Goal: Use online tool/utility: Utilize a website feature to perform a specific function

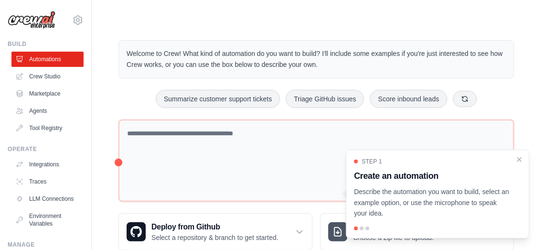
click at [453, 198] on p "Describe the automation you want to build, select an example option, or use the…" at bounding box center [432, 202] width 156 height 33
click at [361, 229] on div at bounding box center [362, 229] width 4 height 4
click at [364, 229] on div at bounding box center [437, 229] width 167 height 4
click at [523, 160] on icon "Close walkthrough" at bounding box center [519, 159] width 9 height 9
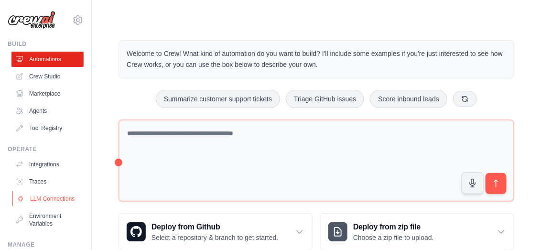
click at [45, 198] on link "LLM Connections" at bounding box center [48, 198] width 72 height 15
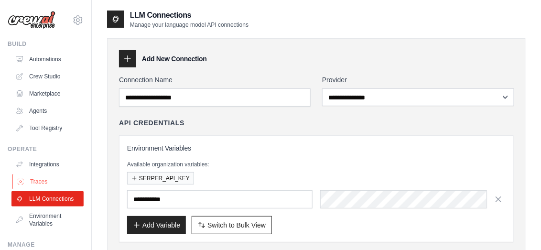
click at [43, 178] on link "Traces" at bounding box center [48, 181] width 72 height 15
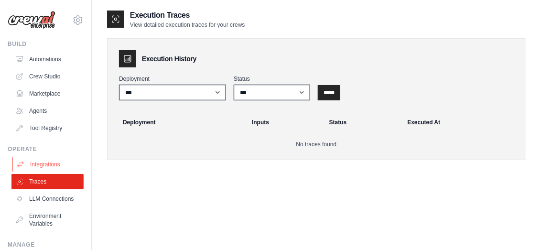
click at [46, 166] on link "Integrations" at bounding box center [48, 164] width 72 height 15
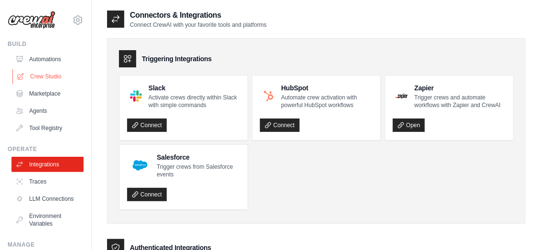
click at [50, 77] on link "Crew Studio" at bounding box center [48, 76] width 72 height 15
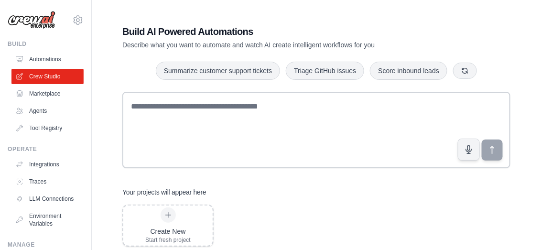
click at [44, 59] on link "Automations" at bounding box center [47, 59] width 72 height 15
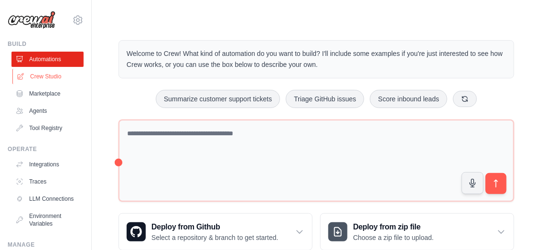
click at [55, 79] on link "Crew Studio" at bounding box center [48, 76] width 72 height 15
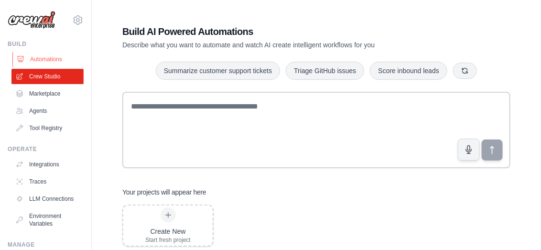
click at [50, 59] on link "Automations" at bounding box center [48, 59] width 72 height 15
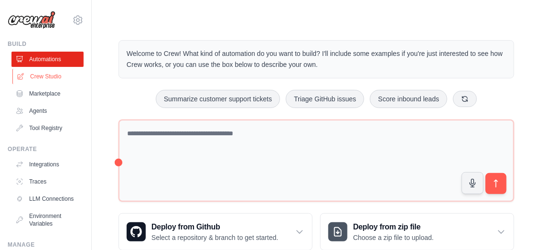
click at [49, 76] on link "Crew Studio" at bounding box center [48, 76] width 72 height 15
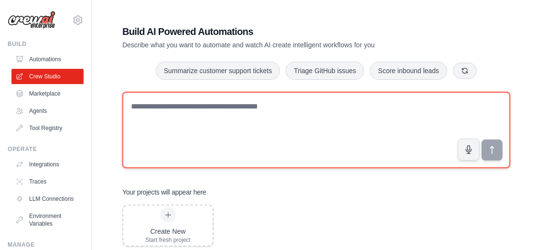
click at [205, 112] on textarea at bounding box center [316, 130] width 388 height 76
paste textarea "**********"
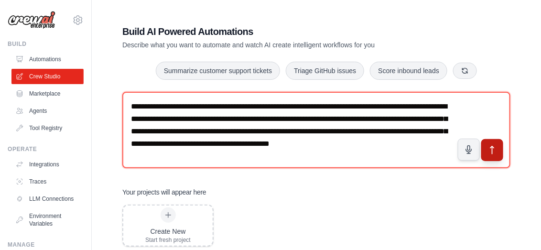
type textarea "**********"
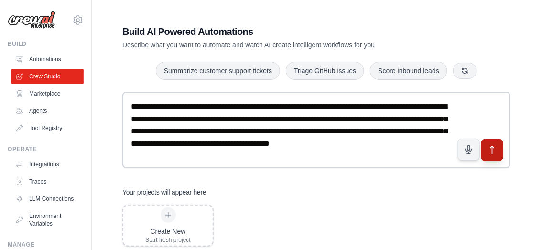
click at [493, 152] on icon "submit" at bounding box center [492, 150] width 3 height 8
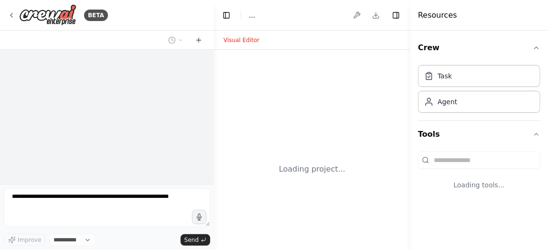
select select "****"
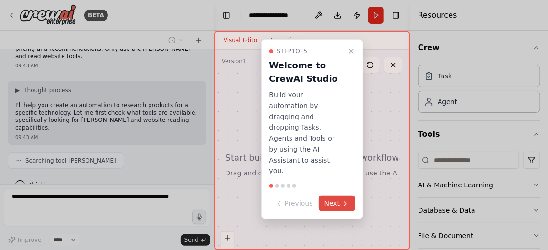
scroll to position [76, 0]
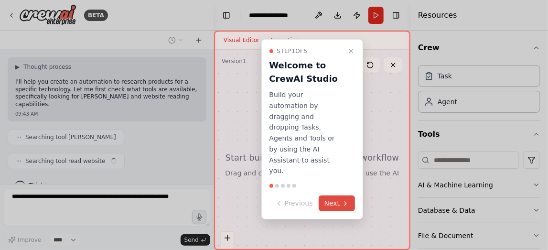
click at [336, 196] on button "Next" at bounding box center [337, 204] width 37 height 16
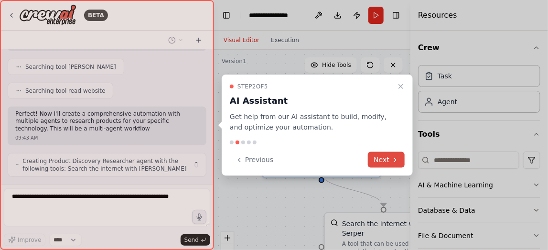
click at [386, 163] on button "Next" at bounding box center [386, 160] width 37 height 16
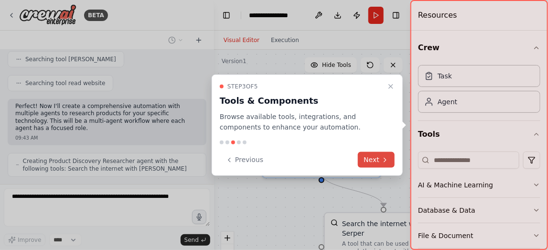
scroll to position [185, 0]
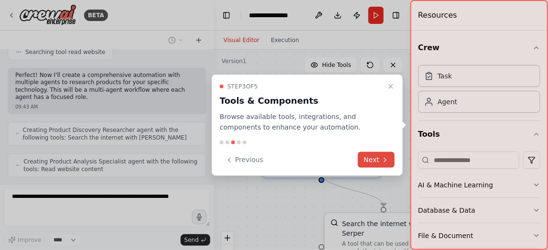
click at [382, 161] on icon at bounding box center [385, 160] width 8 height 8
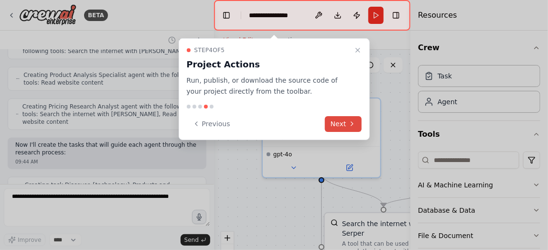
scroll to position [280, 0]
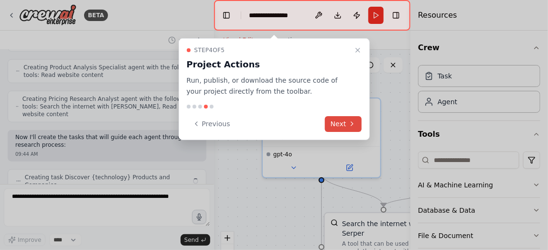
click at [344, 122] on button "Next" at bounding box center [343, 124] width 37 height 16
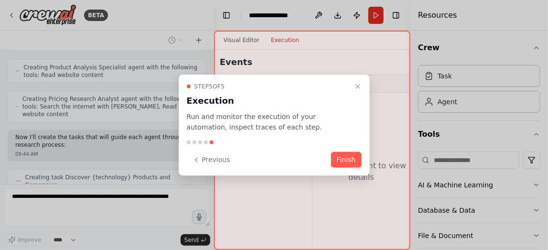
scroll to position [303, 0]
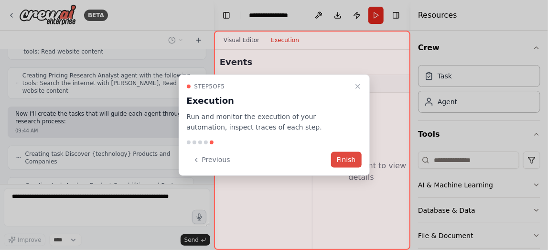
click at [352, 165] on button "Finish" at bounding box center [346, 160] width 31 height 16
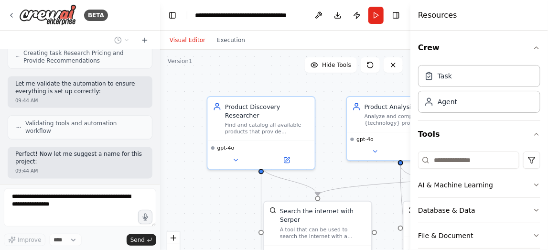
scroll to position [550, 0]
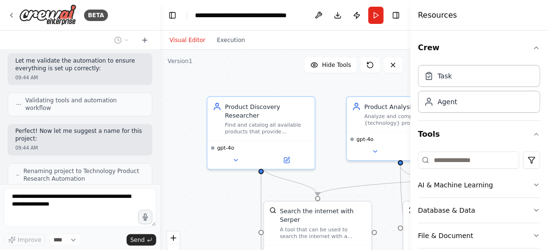
drag, startPoint x: 210, startPoint y: 97, endPoint x: 160, endPoint y: 91, distance: 50.0
click at [160, 91] on div "BETA I want to research all of the product available for a specific technology.…" at bounding box center [274, 125] width 548 height 250
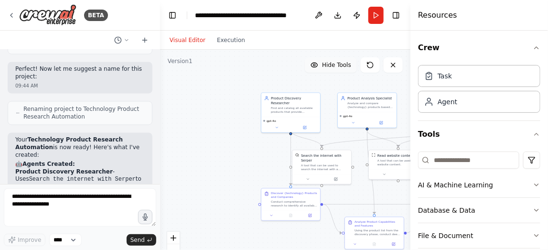
click at [330, 65] on span "Hide Tools" at bounding box center [336, 65] width 29 height 8
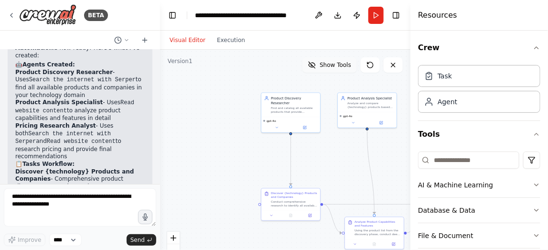
click at [331, 65] on span "Show Tools" at bounding box center [336, 65] width 32 height 8
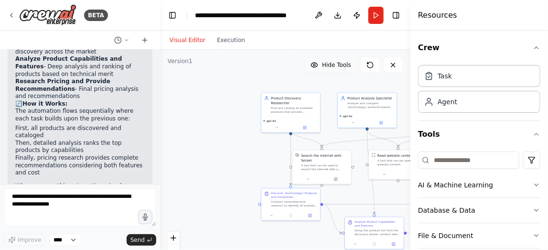
click at [339, 70] on button "Hide Tools" at bounding box center [331, 64] width 52 height 15
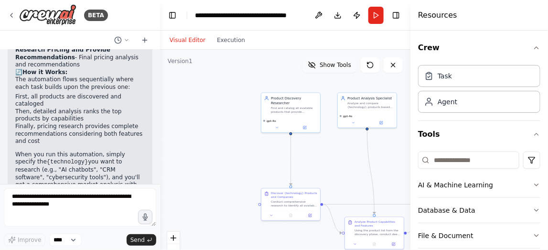
click at [339, 70] on button "Show Tools" at bounding box center [330, 64] width 54 height 15
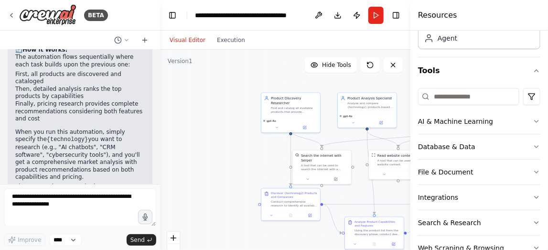
scroll to position [87, 0]
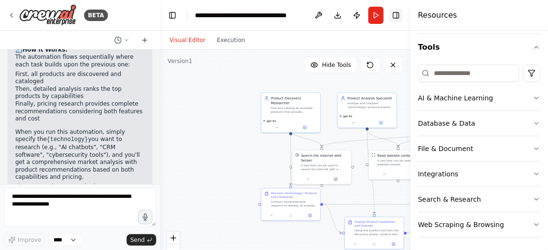
click at [401, 19] on button "Toggle Right Sidebar" at bounding box center [396, 15] width 13 height 13
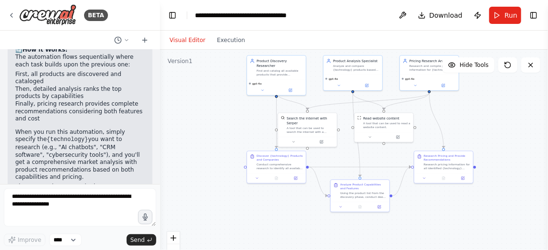
drag, startPoint x: 486, startPoint y: 161, endPoint x: 471, endPoint y: 123, distance: 39.9
click at [471, 123] on div ".deletable-edge-delete-btn { width: 20px; height: 20px; border: 0px solid #ffff…" at bounding box center [354, 169] width 388 height 239
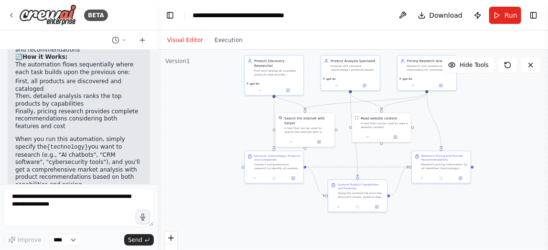
drag, startPoint x: 157, startPoint y: 167, endPoint x: 158, endPoint y: 157, distance: 10.6
click at [158, 157] on div "BETA I want to research all of the product available for a specific technology.…" at bounding box center [274, 125] width 548 height 250
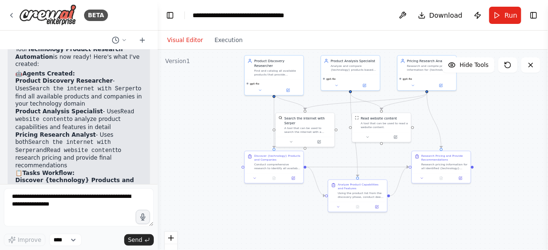
scroll to position [710, 0]
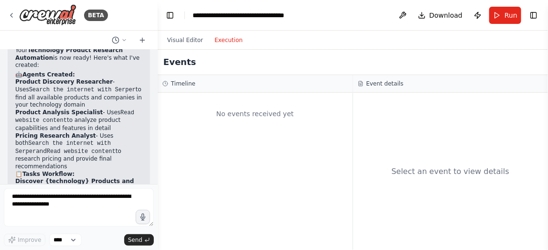
click at [226, 43] on button "Execution" at bounding box center [229, 39] width 40 height 11
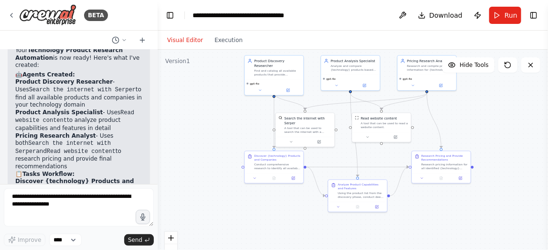
click at [180, 40] on button "Visual Editor" at bounding box center [185, 39] width 47 height 11
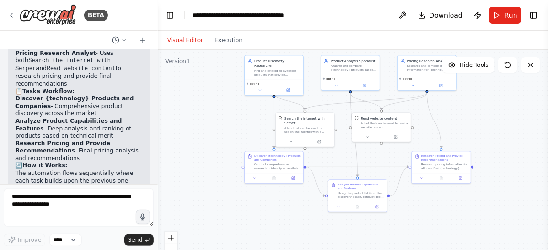
scroll to position [805, 0]
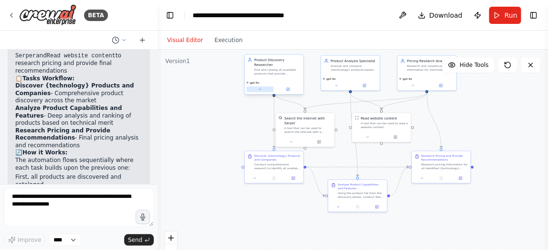
click at [272, 87] on button at bounding box center [260, 90] width 27 height 6
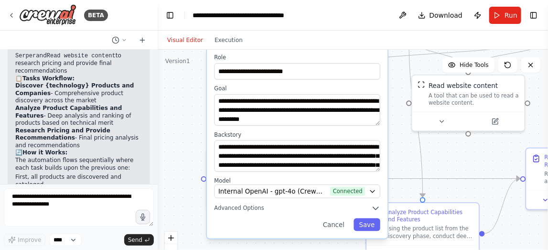
drag, startPoint x: 245, startPoint y: 131, endPoint x: 192, endPoint y: 128, distance: 53.2
click at [192, 128] on div "**********" at bounding box center [353, 169] width 391 height 239
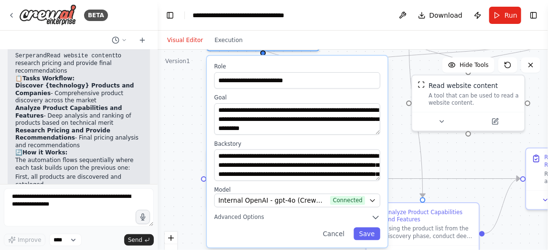
drag, startPoint x: 380, startPoint y: 164, endPoint x: 381, endPoint y: 177, distance: 12.5
click at [381, 177] on div "**********" at bounding box center [297, 152] width 181 height 192
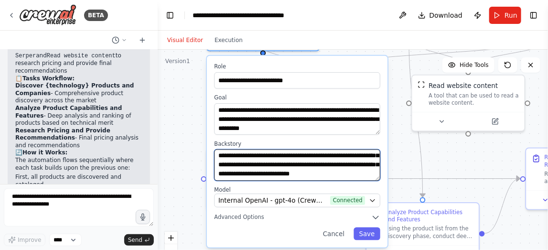
scroll to position [38, 0]
drag, startPoint x: 359, startPoint y: 168, endPoint x: 359, endPoint y: 176, distance: 8.6
click at [359, 176] on div "**********" at bounding box center [297, 152] width 181 height 192
click at [343, 168] on textarea "**********" at bounding box center [297, 166] width 166 height 32
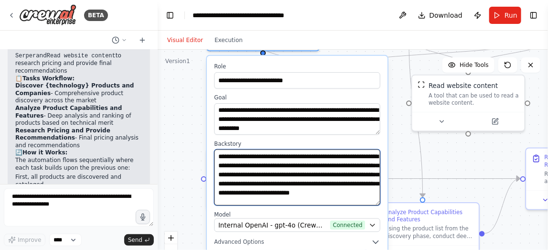
scroll to position [8, 0]
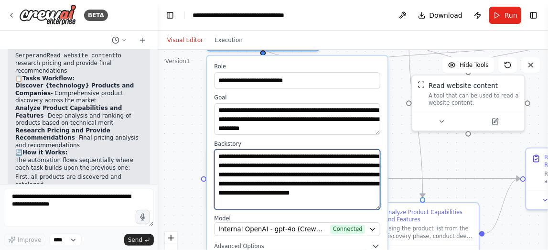
drag, startPoint x: 380, startPoint y: 170, endPoint x: 374, endPoint y: 190, distance: 20.3
click at [380, 197] on textarea "**********" at bounding box center [297, 180] width 166 height 60
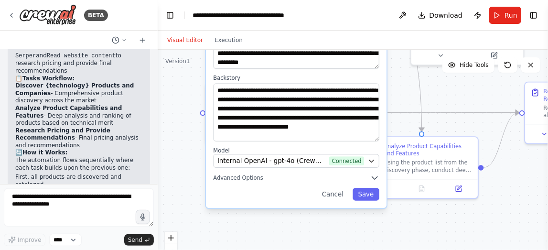
drag, startPoint x: 405, startPoint y: 162, endPoint x: 404, endPoint y: 96, distance: 66.0
click at [404, 96] on div "**********" at bounding box center [353, 169] width 391 height 239
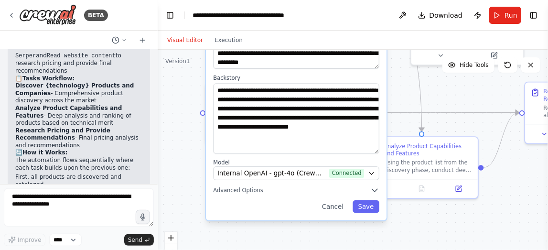
scroll to position [0, 0]
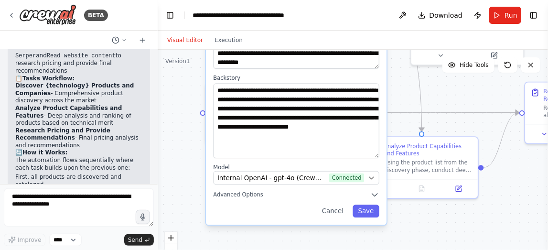
drag, startPoint x: 378, startPoint y: 128, endPoint x: 376, endPoint y: 144, distance: 16.9
click at [376, 144] on textarea "**********" at bounding box center [296, 121] width 166 height 75
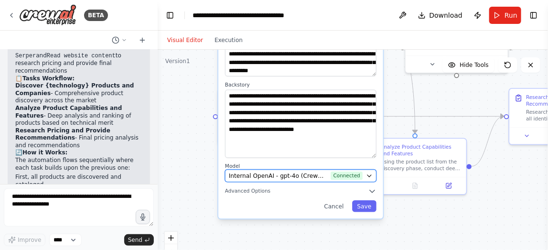
click at [372, 173] on icon "button" at bounding box center [369, 176] width 7 height 7
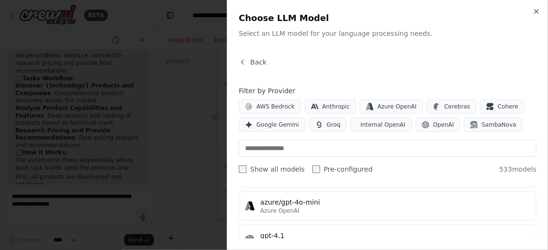
scroll to position [95, 0]
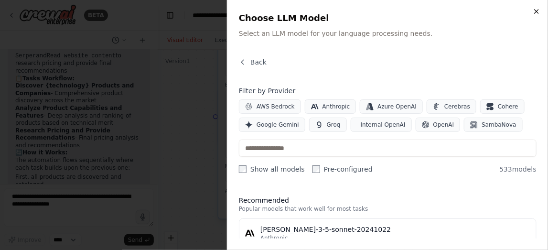
click at [536, 13] on icon "button" at bounding box center [537, 12] width 4 height 4
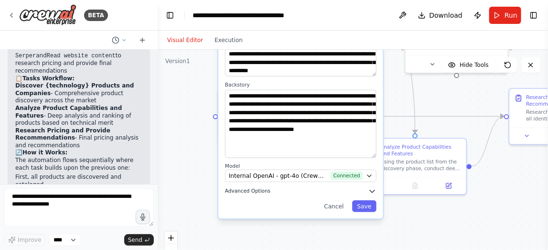
click at [372, 190] on icon "button" at bounding box center [372, 191] width 5 height 2
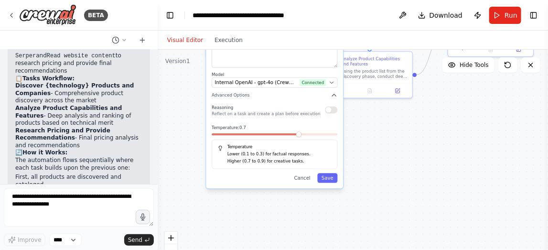
drag, startPoint x: 401, startPoint y: 223, endPoint x: 366, endPoint y: 130, distance: 99.8
click at [366, 130] on div "**********" at bounding box center [353, 169] width 391 height 239
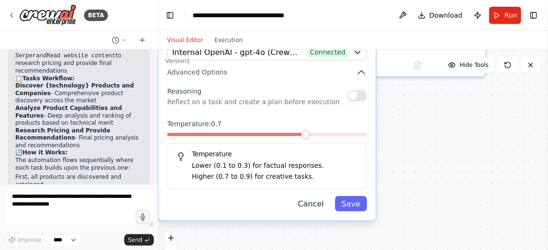
click at [315, 196] on button "Cancel" at bounding box center [311, 203] width 39 height 15
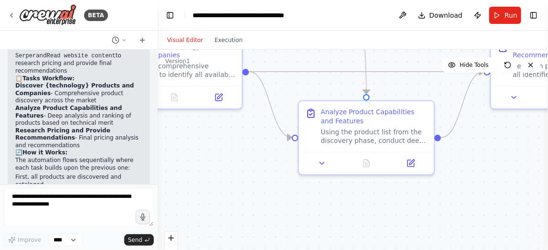
drag, startPoint x: 356, startPoint y: 177, endPoint x: 339, endPoint y: 243, distance: 68.2
click at [337, 244] on div ".deletable-edge-delete-btn { width: 20px; height: 20px; border: 0px solid #ffff…" at bounding box center [353, 169] width 391 height 239
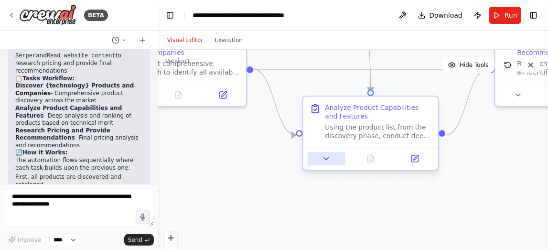
click at [328, 163] on button at bounding box center [327, 158] width 38 height 13
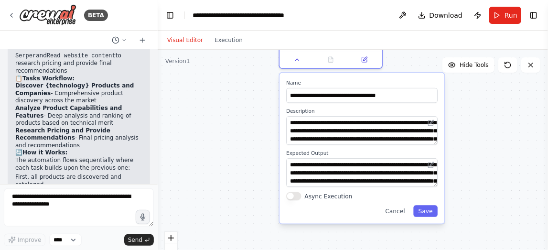
drag, startPoint x: 279, startPoint y: 203, endPoint x: 261, endPoint y: 101, distance: 103.4
click at [261, 101] on div ".deletable-edge-delete-btn { width: 20px; height: 20px; border: 0px solid #ffff…" at bounding box center [353, 169] width 391 height 239
click at [401, 212] on button "Cancel" at bounding box center [396, 211] width 30 height 11
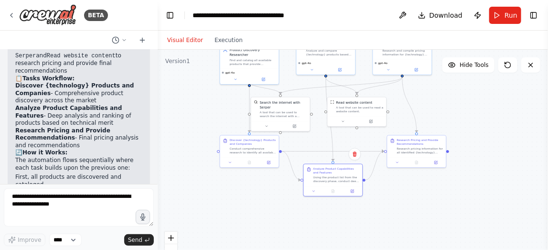
drag, startPoint x: 308, startPoint y: 123, endPoint x: 311, endPoint y: 218, distance: 94.7
click at [321, 227] on div ".deletable-edge-delete-btn { width: 20px; height: 20px; border: 0px solid #ffff…" at bounding box center [353, 169] width 391 height 239
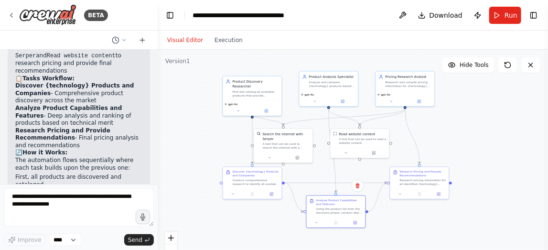
drag, startPoint x: 282, startPoint y: 197, endPoint x: 284, endPoint y: 219, distance: 22.6
click at [284, 219] on div ".deletable-edge-delete-btn { width: 20px; height: 20px; border: 0px solid #ffff…" at bounding box center [353, 169] width 391 height 239
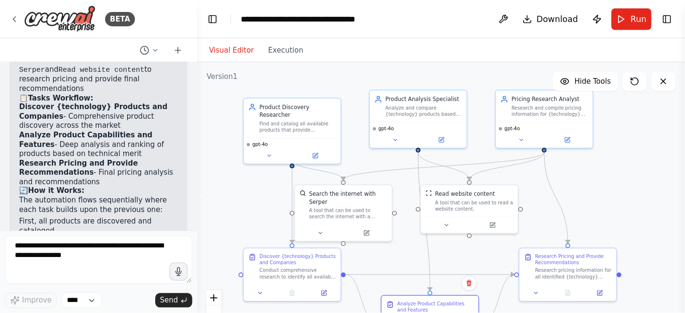
scroll to position [901, 0]
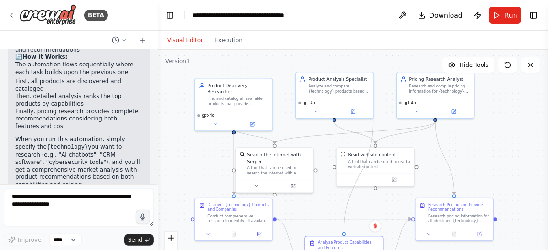
drag, startPoint x: 373, startPoint y: 120, endPoint x: 385, endPoint y: 130, distance: 14.6
drag, startPoint x: 385, startPoint y: 130, endPoint x: 338, endPoint y: 53, distance: 89.9
click at [338, 53] on div ".deletable-edge-delete-btn { width: 20px; height: 20px; border: 0px solid #ffff…" at bounding box center [353, 169] width 391 height 239
click at [238, 99] on div "Find and catalog all available products that provide {technology} solutions, in…" at bounding box center [239, 101] width 61 height 10
click at [391, 112] on div ".deletable-edge-delete-btn { width: 20px; height: 20px; border: 0px solid #ffff…" at bounding box center [353, 169] width 391 height 239
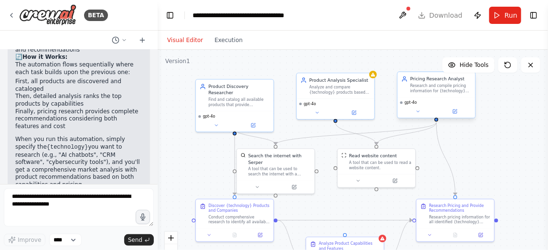
click at [463, 97] on div "Pricing Research Analyst Research and compile pricing information for {technolo…" at bounding box center [436, 84] width 77 height 25
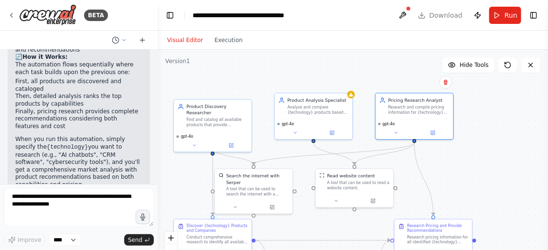
drag, startPoint x: 503, startPoint y: 108, endPoint x: 481, endPoint y: 128, distance: 29.8
click at [481, 128] on div ".deletable-edge-delete-btn { width: 20px; height: 20px; border: 0px solid #ffff…" at bounding box center [353, 169] width 391 height 239
click at [491, 151] on div ".deletable-edge-delete-btn { width: 20px; height: 20px; border: 0px solid #ffff…" at bounding box center [353, 169] width 391 height 239
click at [299, 76] on div ".deletable-edge-delete-btn { width: 20px; height: 20px; border: 0px solid #ffff…" at bounding box center [353, 169] width 391 height 239
click at [408, 14] on button at bounding box center [402, 15] width 15 height 17
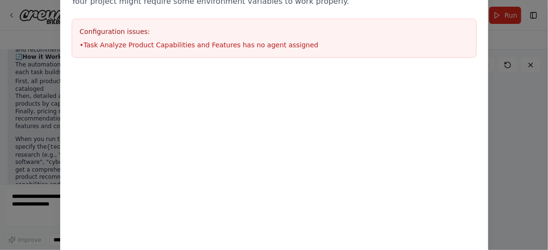
click at [498, 88] on div "Environment configuration Your project might require some environment variables…" at bounding box center [274, 125] width 548 height 250
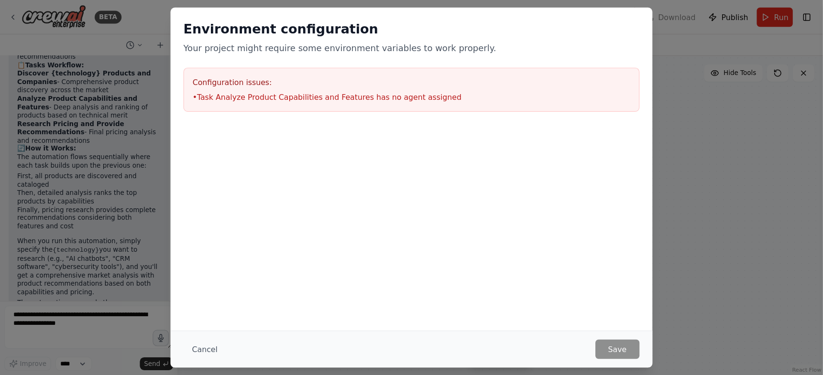
scroll to position [0, 0]
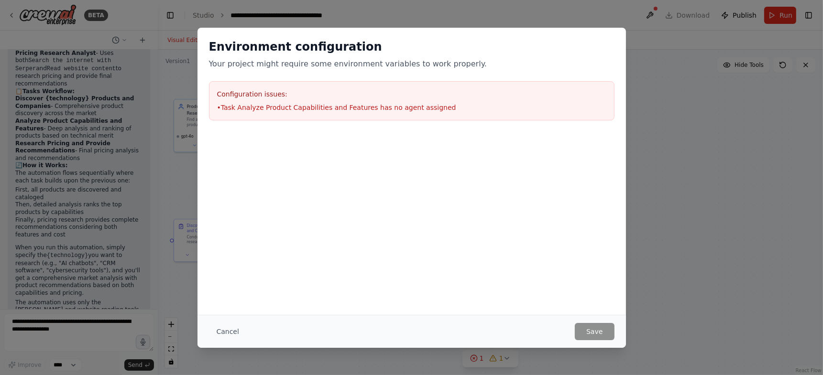
click at [548, 138] on div "Environment configuration Your project might require some environment variables…" at bounding box center [411, 187] width 823 height 375
click at [225, 250] on button "Cancel" at bounding box center [228, 331] width 38 height 17
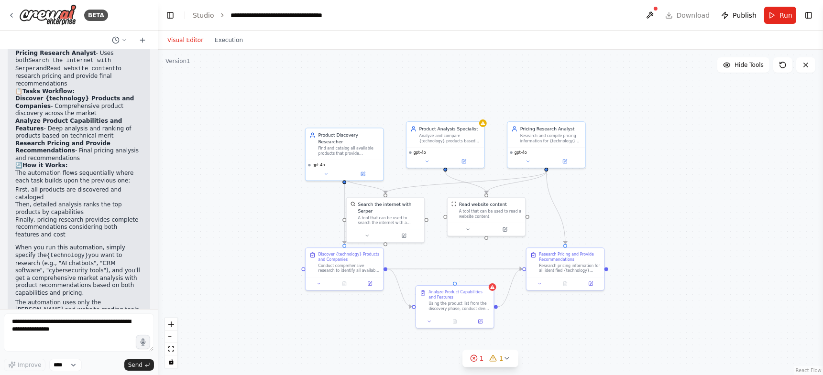
drag, startPoint x: 486, startPoint y: 191, endPoint x: 616, endPoint y: 219, distance: 133.0
click at [548, 219] on div ".deletable-edge-delete-btn { width: 20px; height: 20px; border: 0px solid #ffff…" at bounding box center [490, 213] width 665 height 326
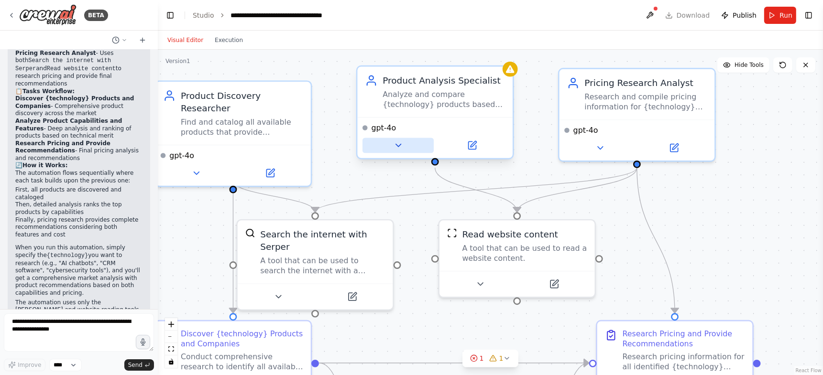
click at [399, 150] on button at bounding box center [397, 145] width 71 height 15
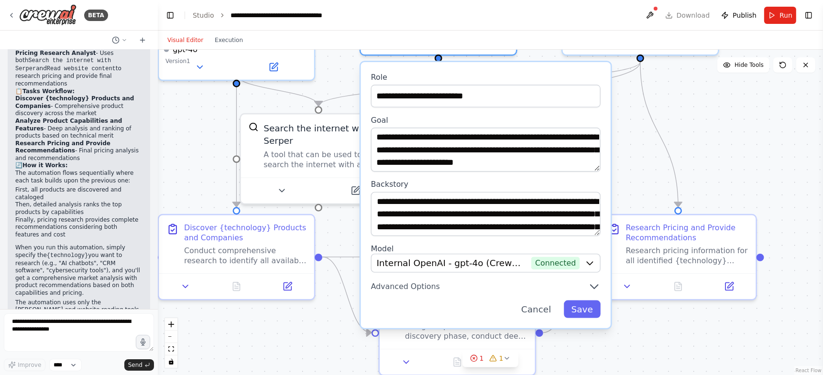
drag, startPoint x: 533, startPoint y: 156, endPoint x: 525, endPoint y: 75, distance: 81.2
click at [534, 54] on div ".deletable-edge-delete-btn { width: 20px; height: 20px; border: 0px solid #ffff…" at bounding box center [490, 213] width 665 height 326
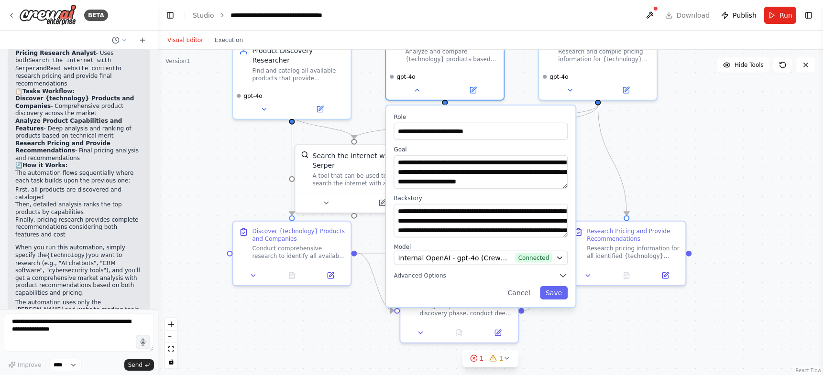
click at [527, 92] on div ".deletable-edge-delete-btn { width: 20px; height: 20px; border: 0px solid #ffff…" at bounding box center [490, 213] width 665 height 326
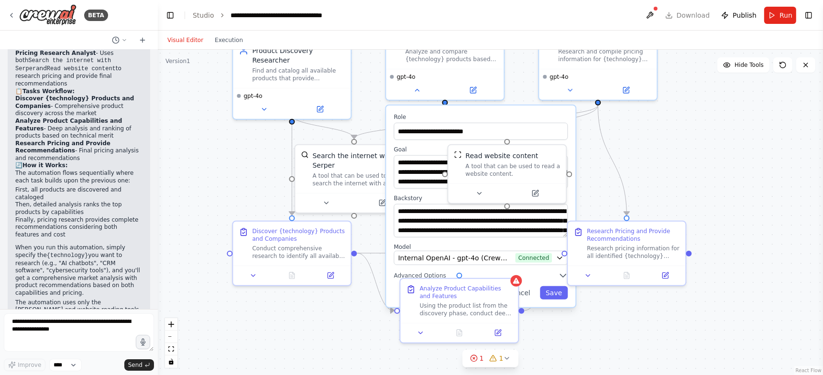
click at [548, 172] on div ".deletable-edge-delete-btn { width: 20px; height: 20px; border: 0px solid #ffff…" at bounding box center [490, 213] width 665 height 326
click at [548, 250] on div ".deletable-edge-delete-btn { width: 20px; height: 20px; border: 0px solid #ffff…" at bounding box center [490, 213] width 665 height 326
click at [531, 250] on button "Cancel" at bounding box center [519, 292] width 34 height 13
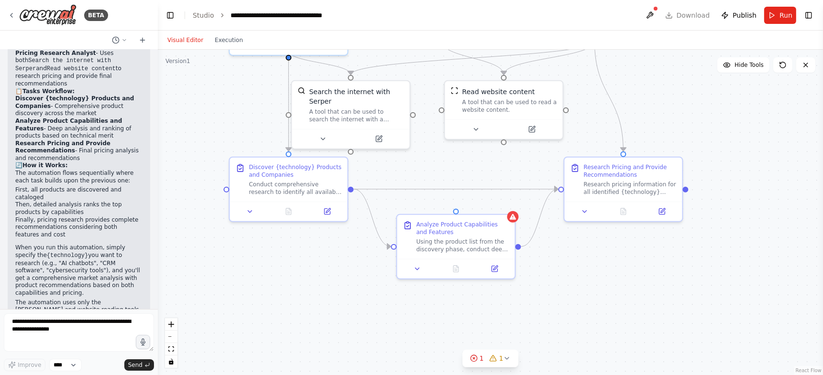
drag, startPoint x: 579, startPoint y: 317, endPoint x: 576, endPoint y: 254, distance: 63.7
click at [548, 250] on div ".deletable-edge-delete-btn { width: 20px; height: 20px; border: 0px solid #ffff…" at bounding box center [490, 213] width 665 height 326
click at [517, 221] on div ".deletable-edge-delete-btn { width: 20px; height: 20px; border: 0px solid #ffff…" at bounding box center [490, 213] width 665 height 326
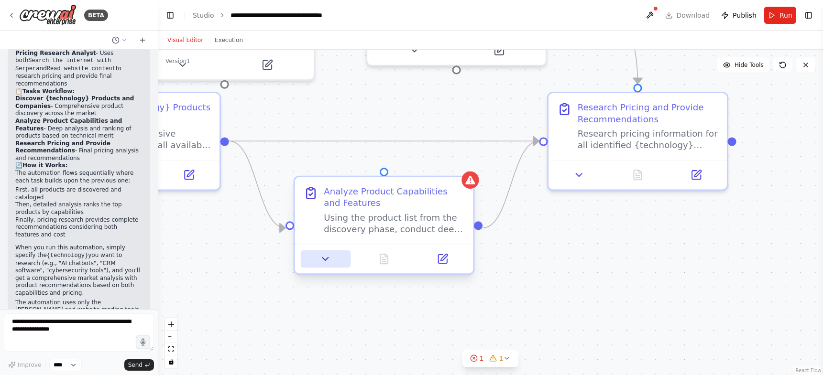
click at [328, 250] on icon at bounding box center [325, 258] width 11 height 11
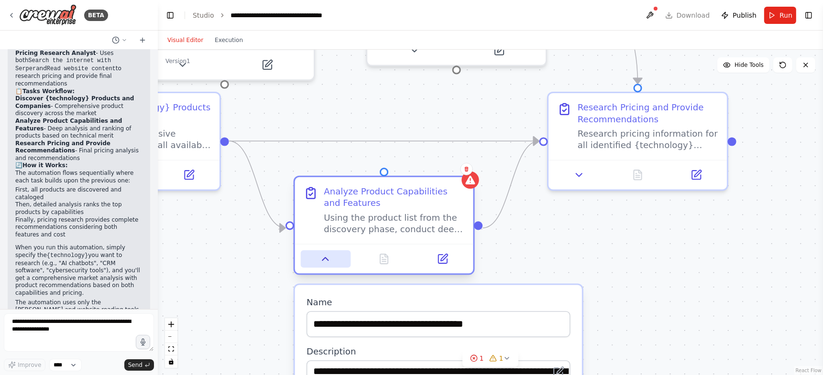
click at [328, 250] on icon at bounding box center [325, 258] width 11 height 11
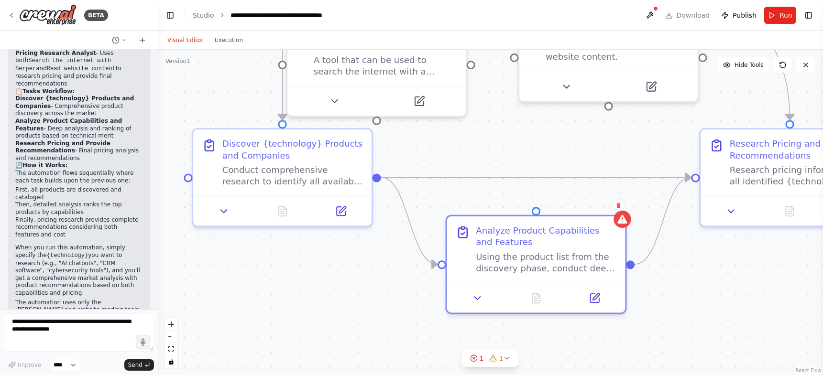
drag, startPoint x: 266, startPoint y: 257, endPoint x: 418, endPoint y: 293, distance: 156.3
click at [418, 250] on div ".deletable-edge-delete-btn { width: 20px; height: 20px; border: 0px solid #ffff…" at bounding box center [490, 213] width 665 height 326
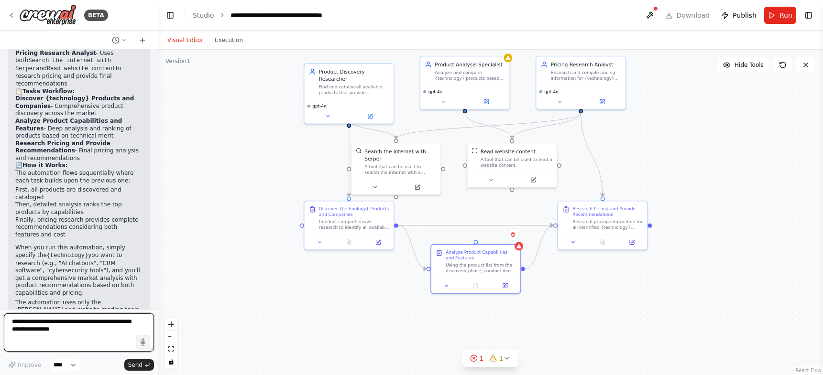
click at [108, 250] on textarea at bounding box center [79, 333] width 150 height 38
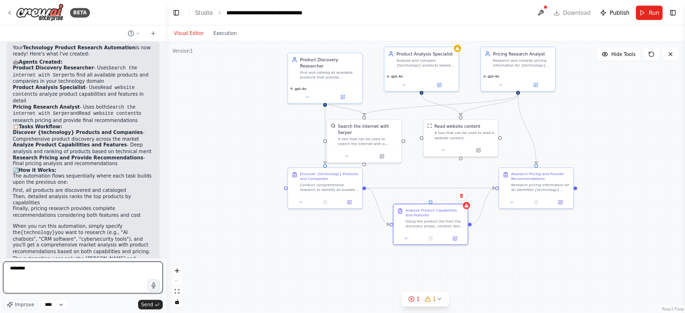
scroll to position [508, 0]
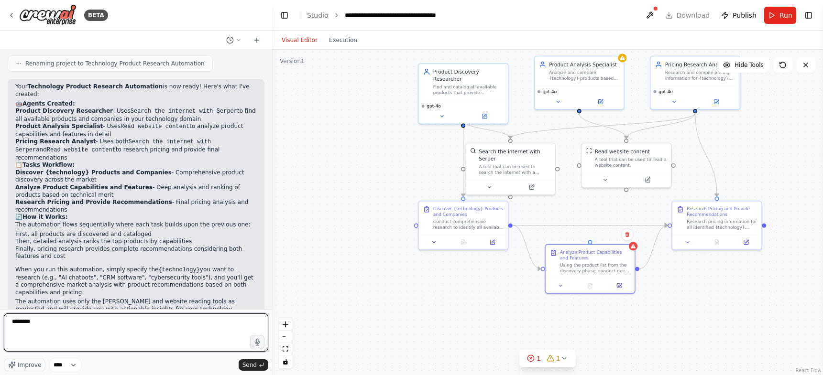
drag, startPoint x: 157, startPoint y: 217, endPoint x: 272, endPoint y: 215, distance: 114.8
click at [272, 215] on div "BETA I want to research all of the product available for a specific technology.…" at bounding box center [411, 187] width 823 height 375
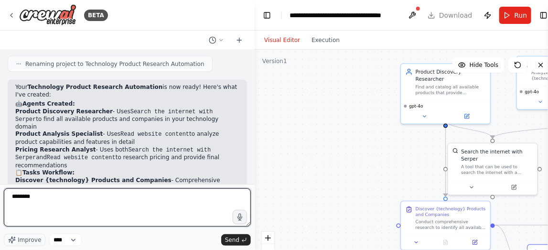
scroll to position [515, 0]
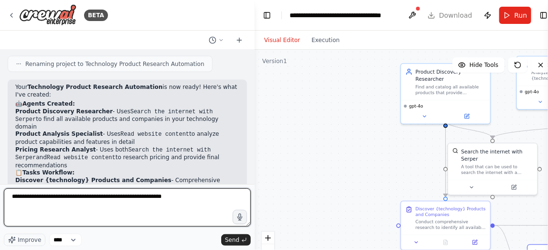
type textarea "**********"
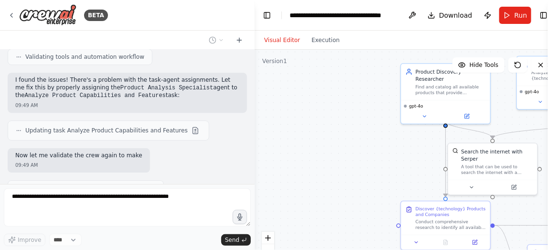
scroll to position [967, 0]
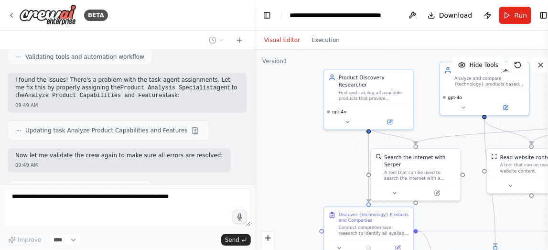
drag, startPoint x: 358, startPoint y: 146, endPoint x: 281, endPoint y: 152, distance: 77.2
click at [281, 152] on div ".deletable-edge-delete-btn { width: 20px; height: 20px; border: 0px solid #ffff…" at bounding box center [406, 169] width 303 height 239
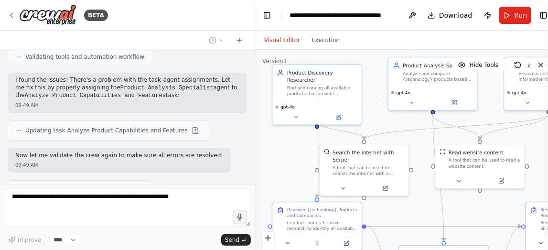
drag, startPoint x: 289, startPoint y: 152, endPoint x: 238, endPoint y: 147, distance: 51.8
click at [238, 147] on div "BETA I want to research all of the product available for a specific technology.…" at bounding box center [274, 125] width 548 height 250
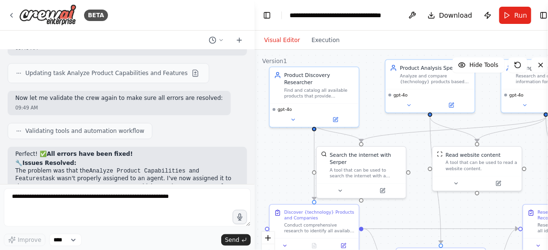
click at [291, 165] on div ".deletable-edge-delete-btn { width: 20px; height: 20px; border: 0px solid #ffff…" at bounding box center [406, 169] width 303 height 239
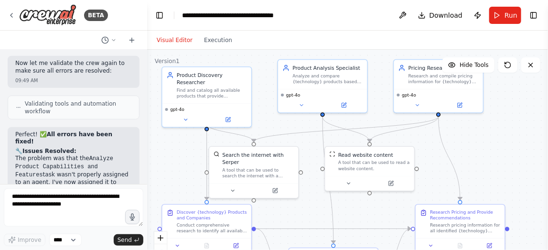
scroll to position [1543, 0]
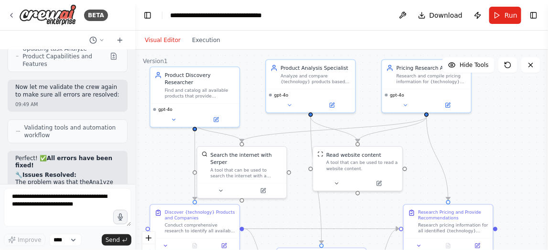
drag, startPoint x: 254, startPoint y: 121, endPoint x: 135, endPoint y: 106, distance: 120.0
click at [135, 106] on div "BETA I want to research all of the product available for a specific technology.…" at bounding box center [274, 125] width 548 height 250
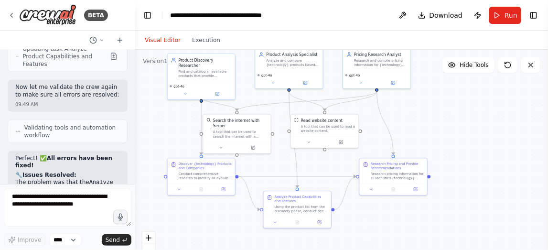
drag, startPoint x: 503, startPoint y: 147, endPoint x: 440, endPoint y: 116, distance: 70.8
click at [440, 116] on div ".deletable-edge-delete-btn { width: 20px; height: 20px; border: 0px solid #ffff…" at bounding box center [341, 169] width 413 height 239
click at [507, 17] on span "Run" at bounding box center [511, 16] width 13 height 10
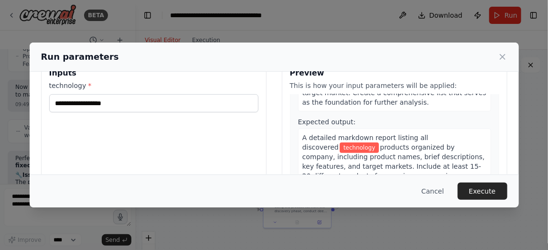
scroll to position [0, 0]
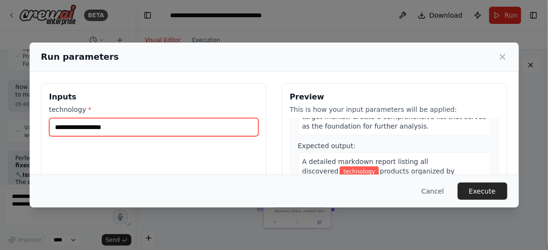
click at [195, 124] on input "technology *" at bounding box center [153, 127] width 209 height 18
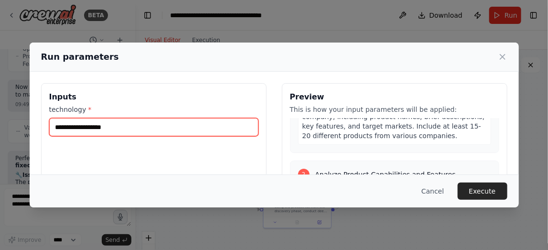
scroll to position [127, 0]
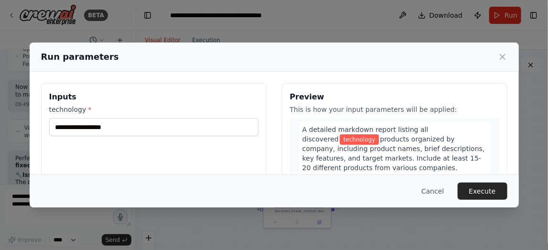
click at [402, 149] on span "products organized by company, including product names, brief descriptions, key…" at bounding box center [394, 153] width 183 height 36
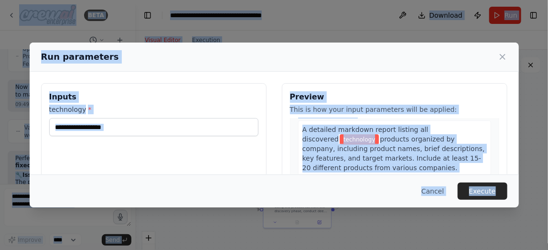
click at [402, 149] on span "products organized by company, including product names, brief descriptions, key…" at bounding box center [394, 153] width 183 height 36
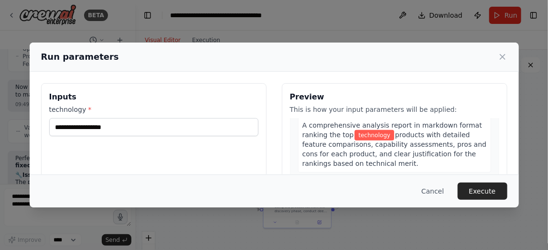
scroll to position [350, 0]
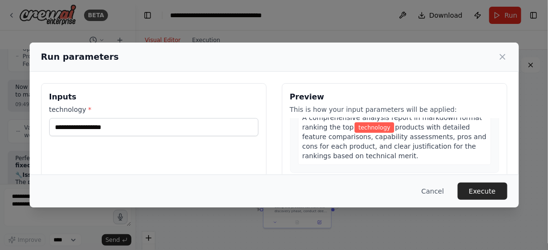
drag, startPoint x: 299, startPoint y: 128, endPoint x: 418, endPoint y: 154, distance: 121.9
click at [418, 154] on div "1 Discover {technology} Products and Companies Description: Conduct comprehensi…" at bounding box center [394, 210] width 209 height 184
copy div "A detailed markdown report listing all discovered technology products organized…"
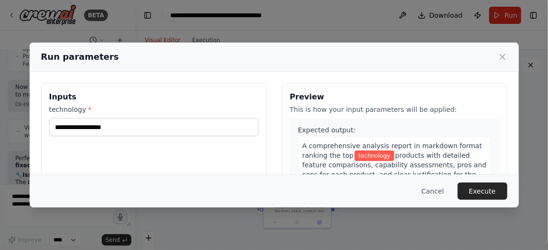
scroll to position [318, 0]
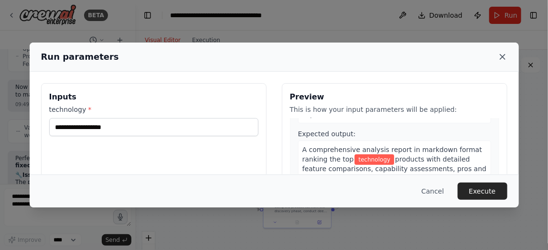
click at [502, 57] on icon at bounding box center [502, 56] width 5 height 5
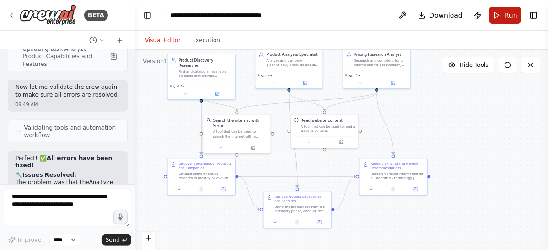
click at [503, 15] on button "Run" at bounding box center [506, 15] width 32 height 17
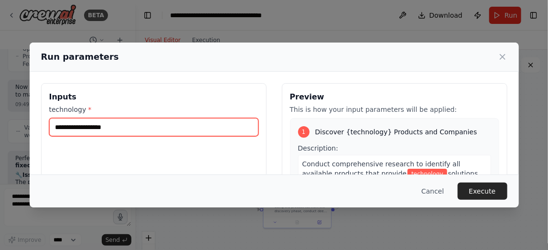
click at [165, 131] on input "technology *" at bounding box center [153, 127] width 209 height 18
paste input "**********"
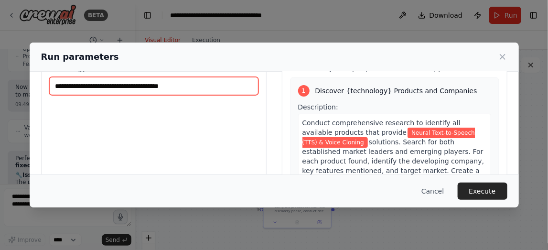
scroll to position [32, 0]
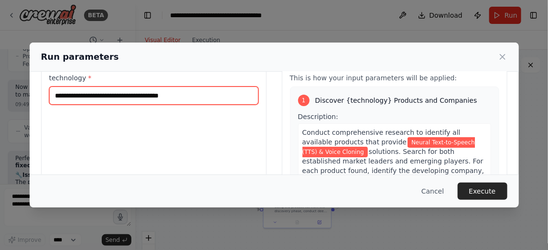
type input "**********"
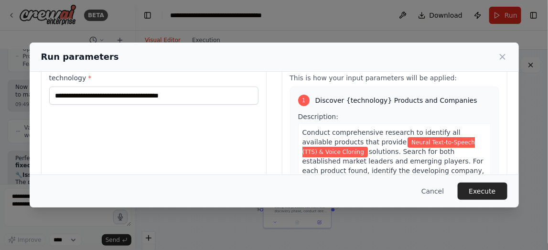
click at [339, 105] on div "1 Discover {technology} Products and Companies" at bounding box center [394, 100] width 193 height 11
click at [480, 190] on button "Execute" at bounding box center [483, 191] width 50 height 17
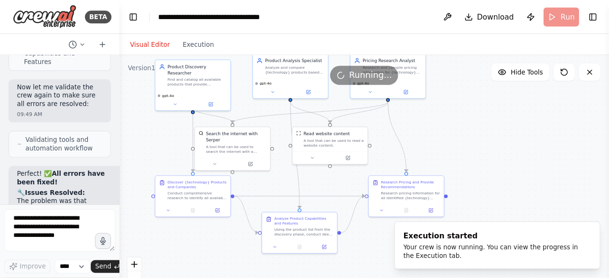
scroll to position [2100, 0]
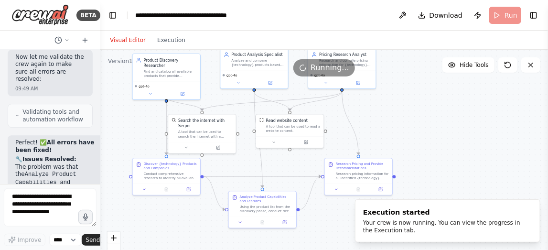
drag, startPoint x: 134, startPoint y: 76, endPoint x: 90, endPoint y: 74, distance: 44.5
click at [90, 74] on div "BETA I want to research all of the product available for a specific technology.…" at bounding box center [50, 125] width 100 height 250
click at [113, 15] on button "Toggle Left Sidebar" at bounding box center [112, 15] width 13 height 13
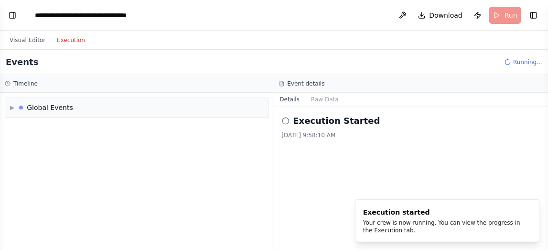
click at [72, 38] on button "Execution" at bounding box center [71, 39] width 40 height 11
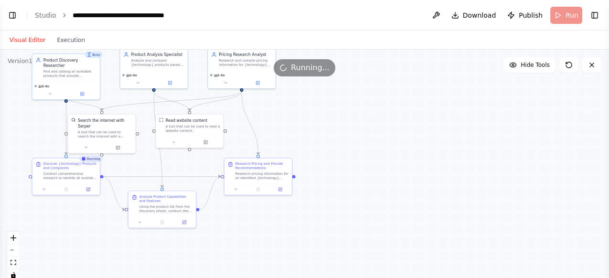
click at [29, 40] on button "Visual Editor" at bounding box center [27, 39] width 47 height 11
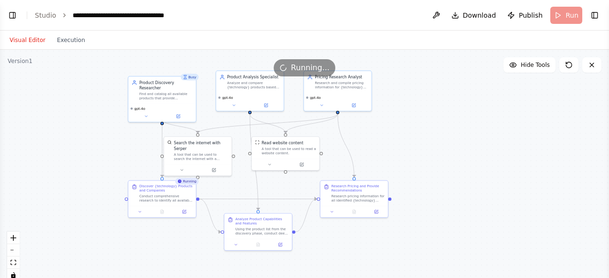
drag, startPoint x: 314, startPoint y: 132, endPoint x: 410, endPoint y: 154, distance: 98.7
click at [410, 154] on div ".deletable-edge-delete-btn { width: 20px; height: 20px; border: 0px solid #ffff…" at bounding box center [304, 169] width 609 height 239
click at [69, 44] on button "Execution" at bounding box center [71, 39] width 40 height 11
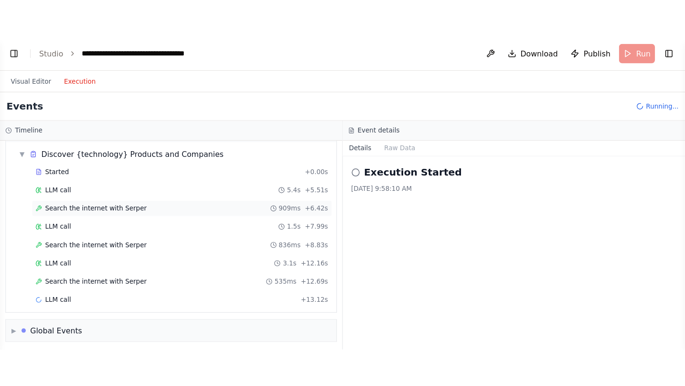
scroll to position [0, 0]
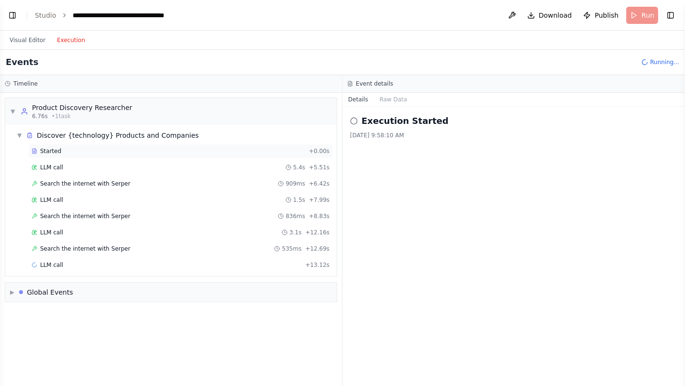
click at [81, 150] on div "Started" at bounding box center [169, 151] width 274 height 8
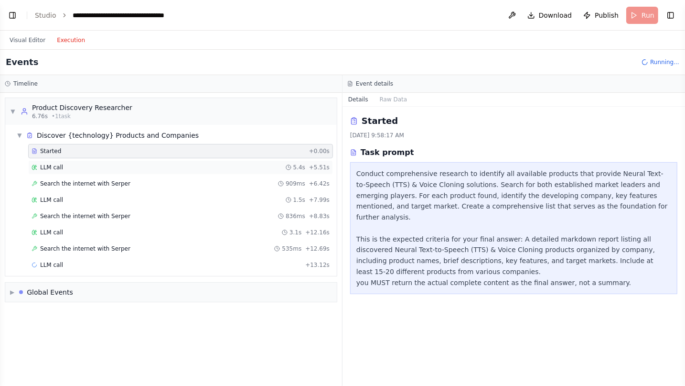
click at [80, 167] on div "LLM call 5.4s + 5.51s" at bounding box center [181, 167] width 298 height 8
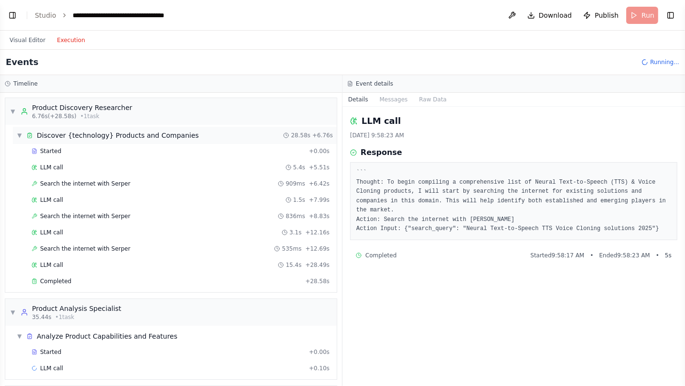
click at [21, 136] on span "▼" at bounding box center [20, 135] width 6 height 8
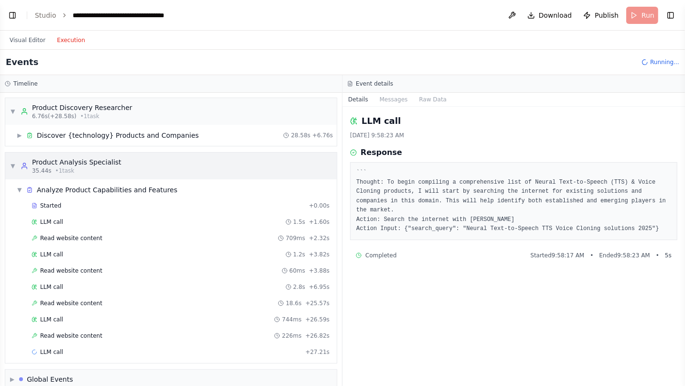
click at [14, 168] on span "▼" at bounding box center [13, 166] width 6 height 8
click at [13, 165] on span "▼" at bounding box center [13, 166] width 6 height 8
click at [19, 190] on span "▼" at bounding box center [20, 190] width 6 height 8
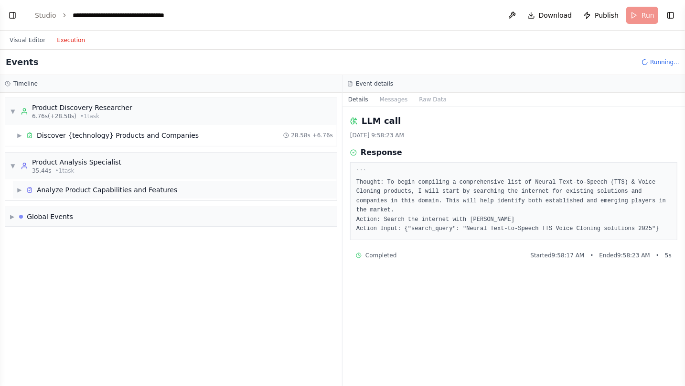
click at [19, 191] on span "▶" at bounding box center [20, 190] width 6 height 8
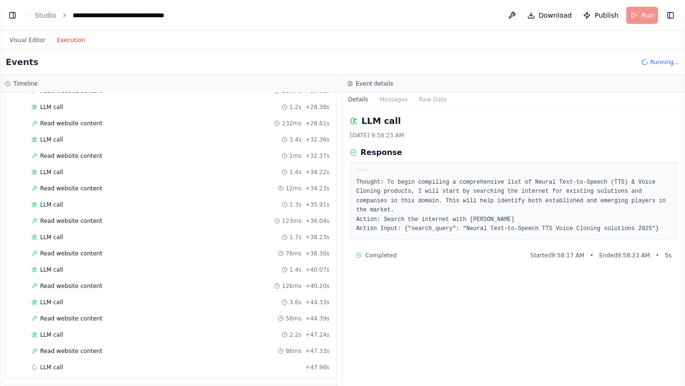
scroll to position [266, 0]
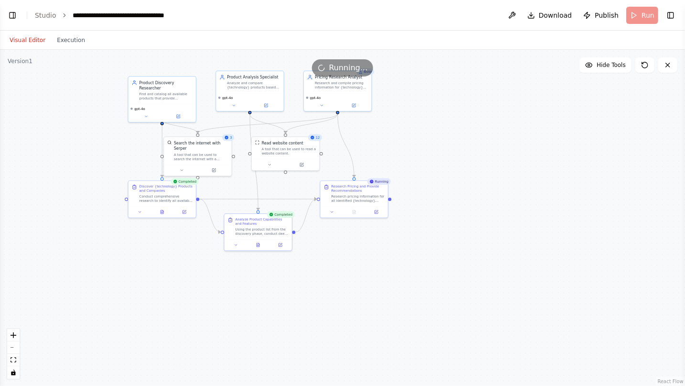
click at [31, 39] on button "Visual Editor" at bounding box center [27, 39] width 47 height 11
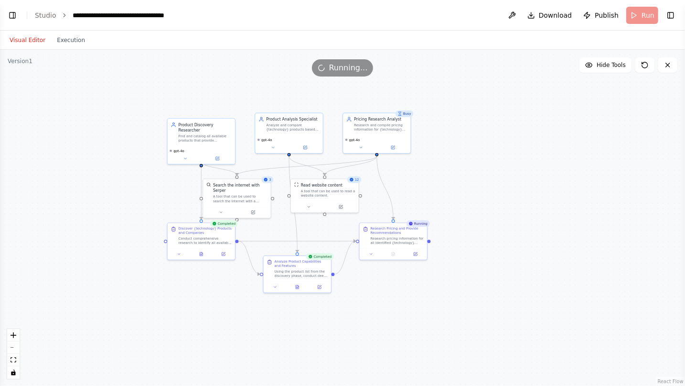
drag, startPoint x: 342, startPoint y: 269, endPoint x: 381, endPoint y: 311, distance: 57.5
click at [381, 250] on div ".deletable-edge-delete-btn { width: 20px; height: 20px; border: 0px solid #ffff…" at bounding box center [342, 218] width 685 height 336
click at [74, 44] on button "Execution" at bounding box center [71, 39] width 40 height 11
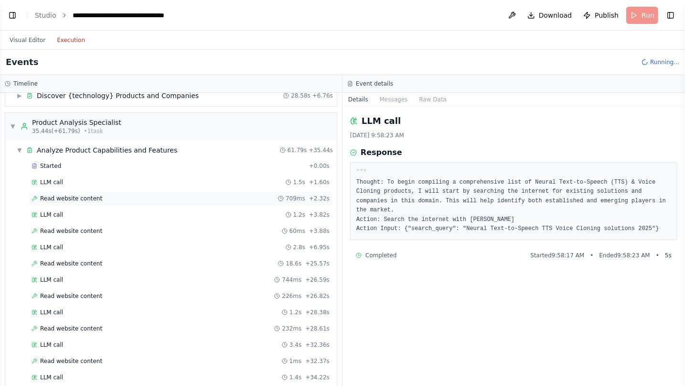
scroll to position [27, 0]
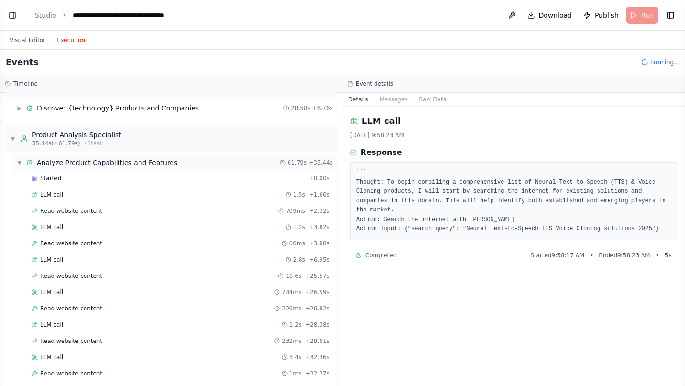
click at [23, 165] on div "▼ Analyze Product Capabilities and Features" at bounding box center [97, 163] width 161 height 10
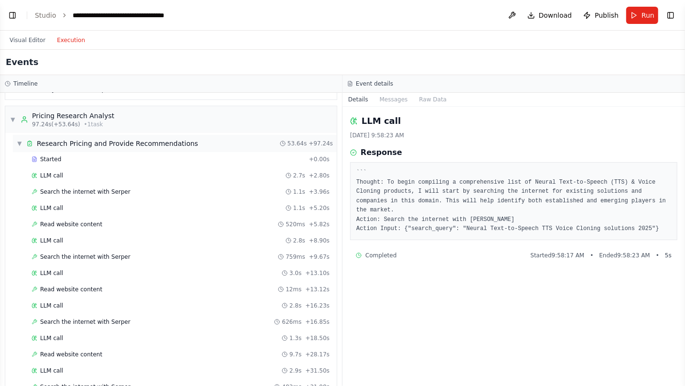
scroll to position [90, 0]
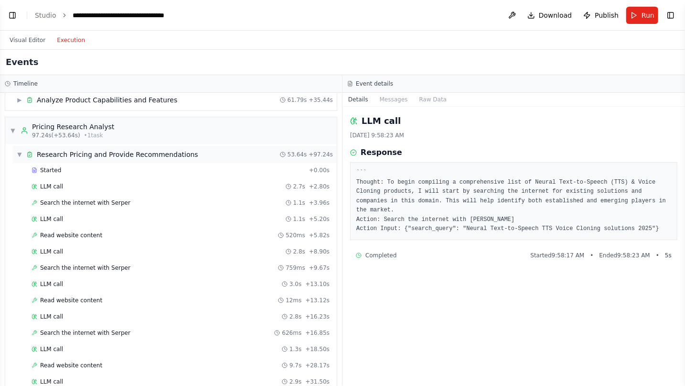
click at [19, 155] on span "▼" at bounding box center [20, 155] width 6 height 8
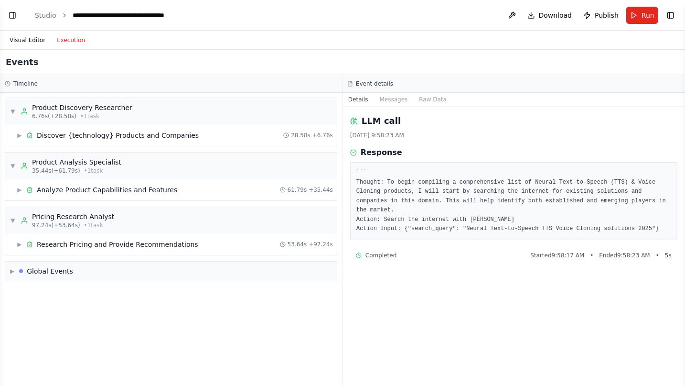
click at [31, 43] on button "Visual Editor" at bounding box center [27, 39] width 47 height 11
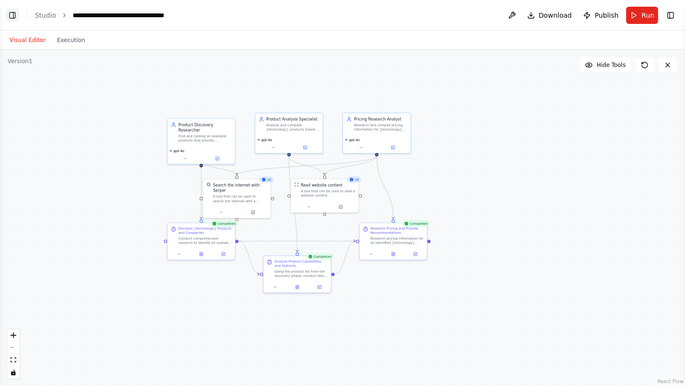
click at [11, 17] on button "Toggle Left Sidebar" at bounding box center [12, 15] width 13 height 13
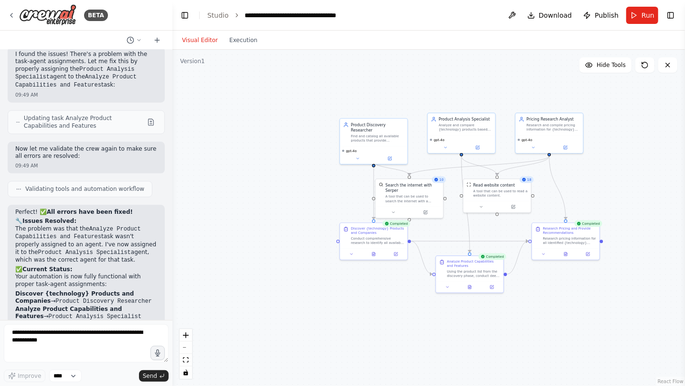
drag, startPoint x: 99, startPoint y: 205, endPoint x: 173, endPoint y: 194, distance: 74.0
click at [173, 194] on div "BETA I want to research all of the product available for a specific technology.…" at bounding box center [342, 193] width 685 height 386
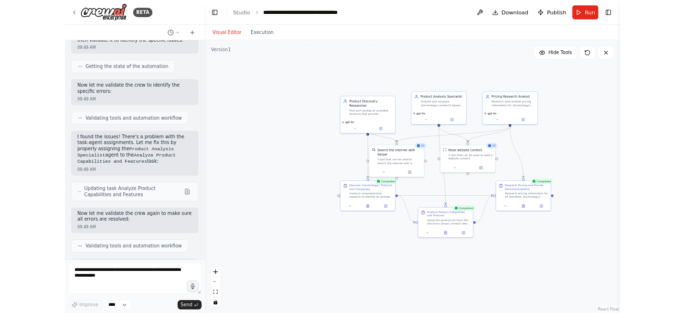
scroll to position [1099, 0]
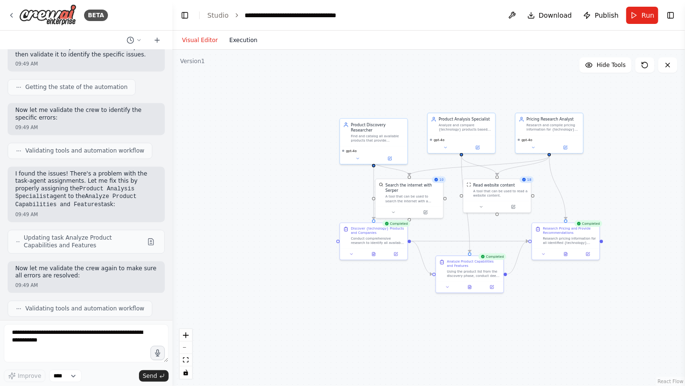
click at [248, 44] on button "Execution" at bounding box center [244, 39] width 40 height 11
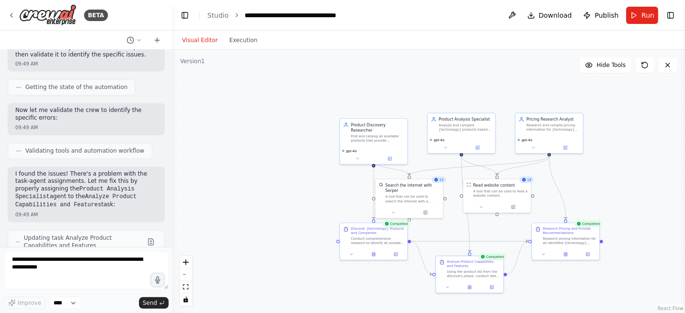
click at [191, 40] on button "Visual Editor" at bounding box center [199, 39] width 47 height 11
click at [188, 17] on button "Toggle Left Sidebar" at bounding box center [184, 15] width 13 height 13
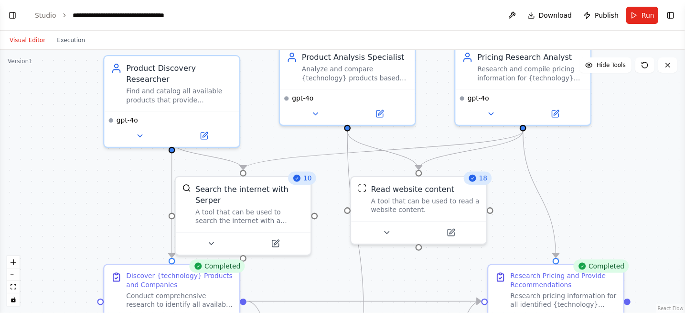
drag, startPoint x: 261, startPoint y: 168, endPoint x: 264, endPoint y: 85, distance: 83.2
click at [264, 85] on div ".deletable-edge-delete-btn { width: 20px; height: 20px; border: 0px solid #ffff…" at bounding box center [342, 181] width 685 height 263
click at [207, 129] on icon at bounding box center [204, 133] width 9 height 9
